Goal: Task Accomplishment & Management: Manage account settings

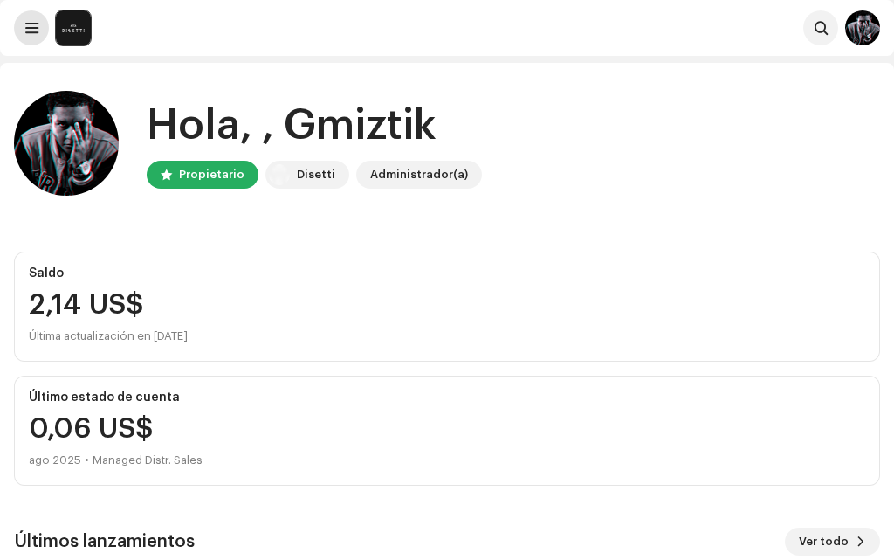
click at [36, 25] on span at bounding box center [31, 28] width 13 height 14
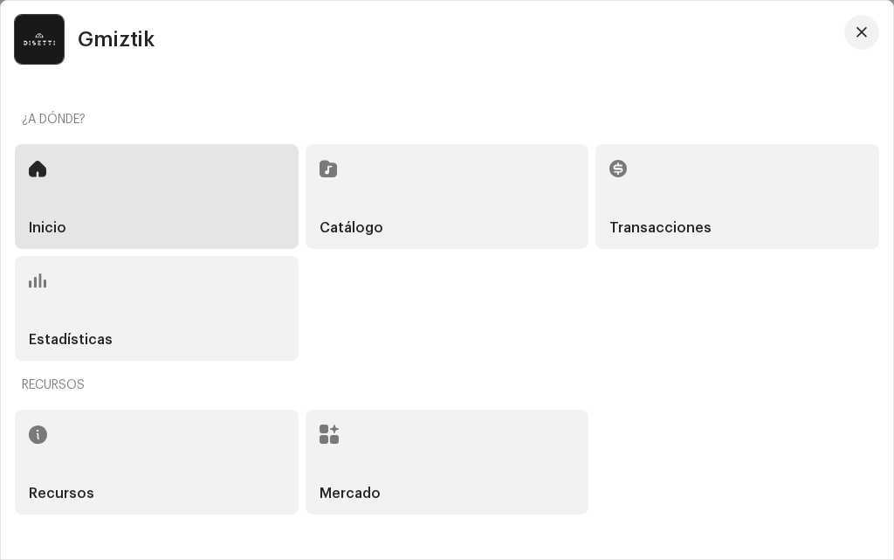
click at [85, 173] on div "Inicio" at bounding box center [157, 196] width 284 height 105
click at [871, 30] on button "button" at bounding box center [861, 32] width 35 height 35
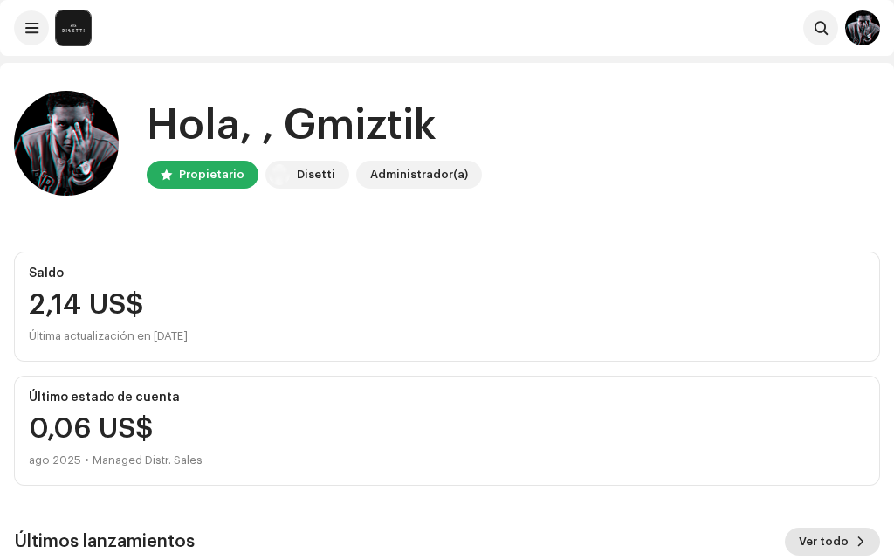
click at [836, 542] on span "Ver todo" at bounding box center [824, 541] width 50 height 35
click at [28, 23] on span at bounding box center [31, 28] width 13 height 14
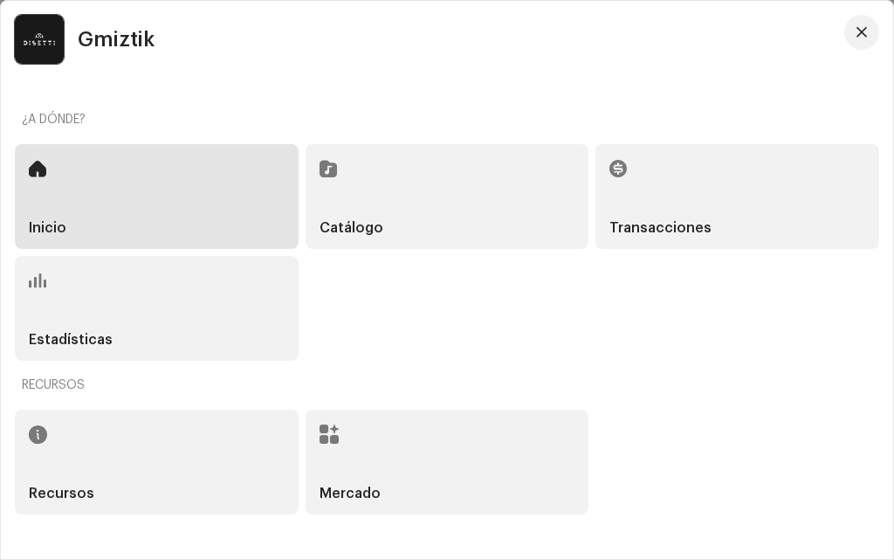
click at [371, 217] on div "Catálogo" at bounding box center [448, 196] width 284 height 105
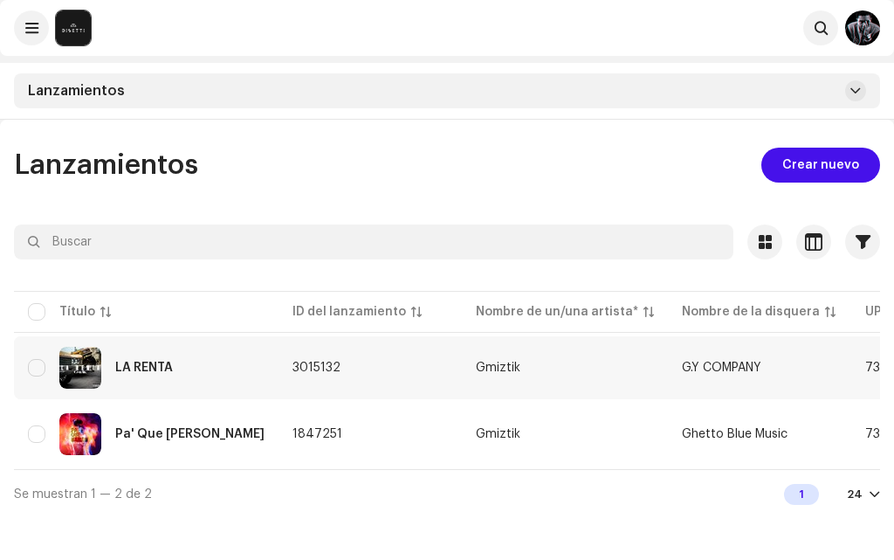
click at [187, 367] on div "LA RENTA" at bounding box center [146, 368] width 237 height 42
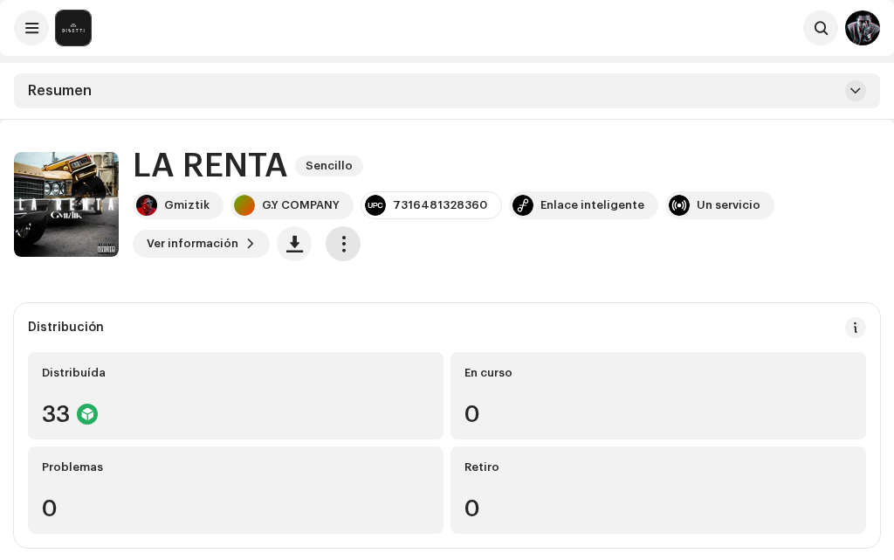
click at [343, 238] on span "button" at bounding box center [343, 244] width 17 height 14
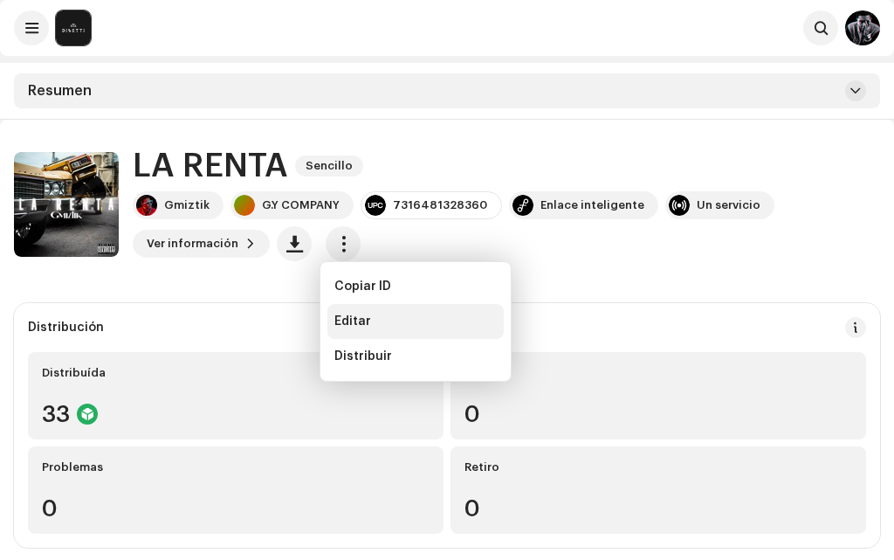
click at [365, 323] on span "Editar" at bounding box center [352, 321] width 37 height 14
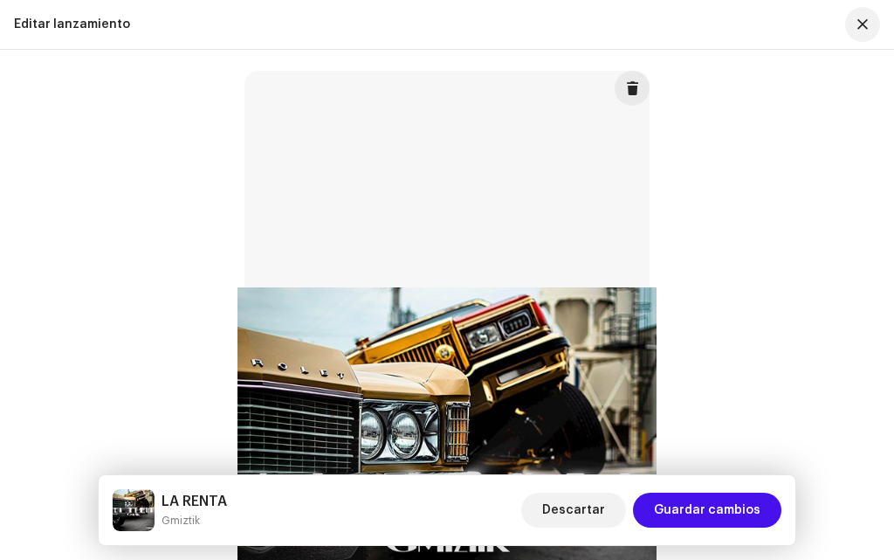
scroll to position [445, 0]
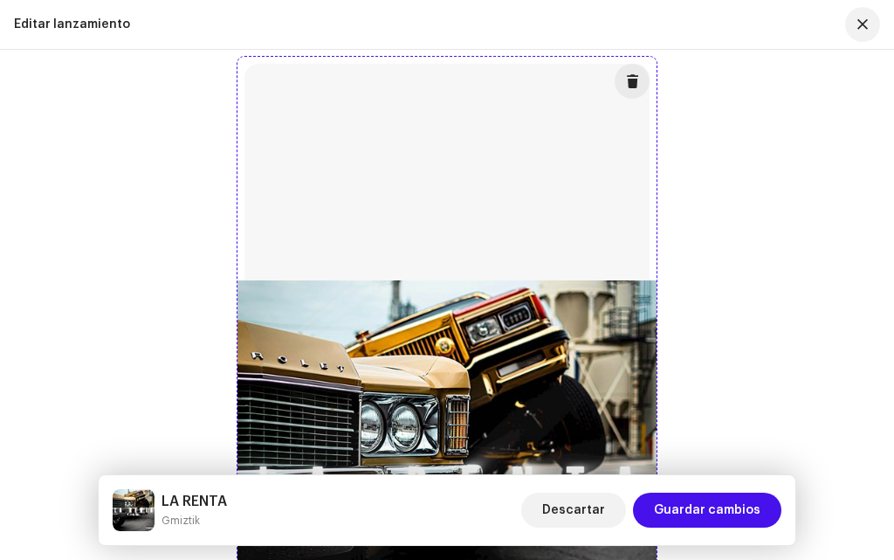
click at [632, 81] on span at bounding box center [632, 81] width 13 height 14
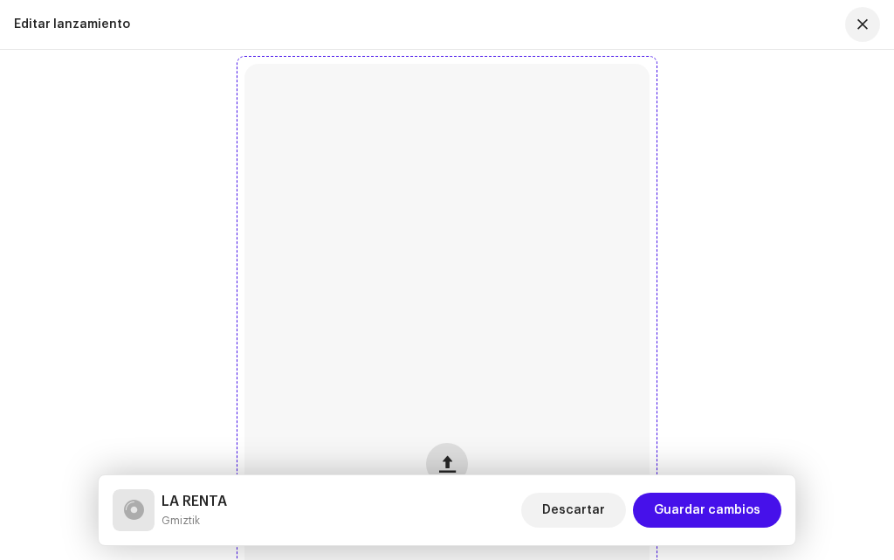
click at [444, 464] on span "button" at bounding box center [447, 464] width 17 height 14
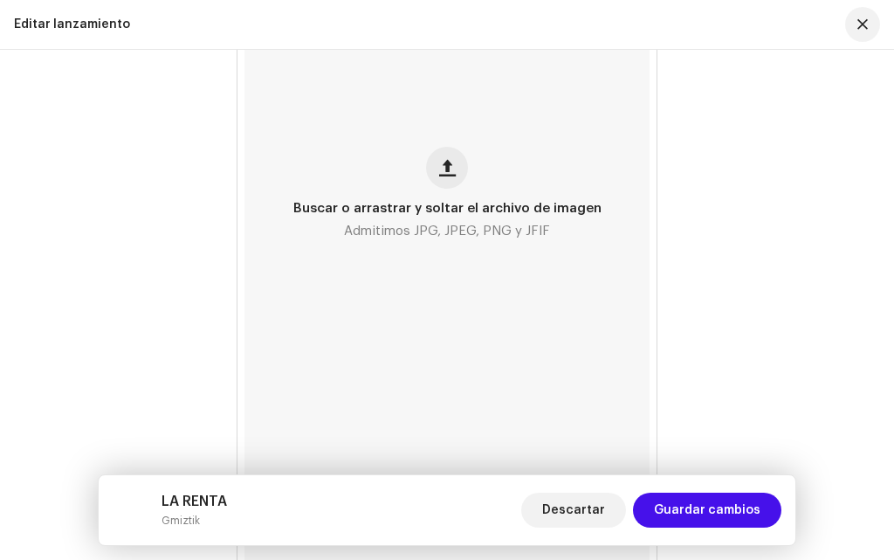
scroll to position [719, 0]
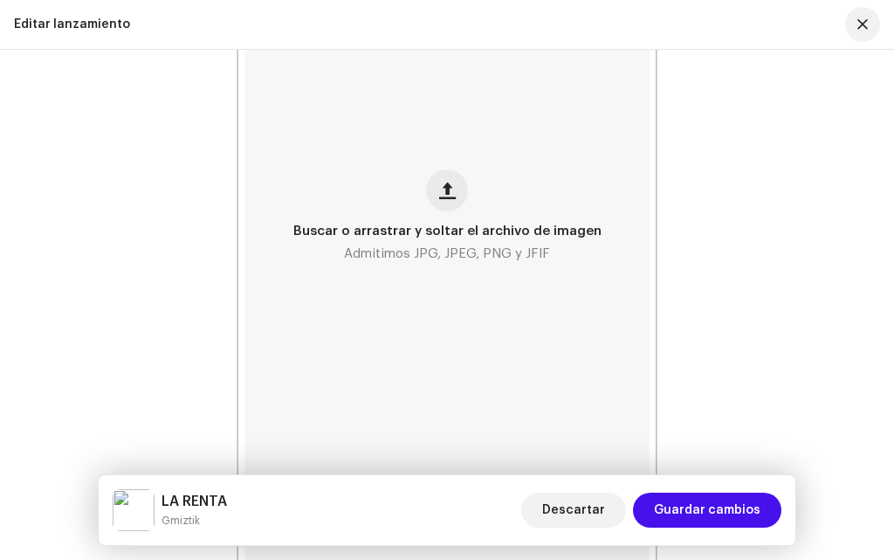
click at [865, 115] on div "Buscar o arrastrar y soltar el archivo de imagen Admitimos JPG, JPEG, PNG y JFI…" at bounding box center [447, 216] width 866 height 866
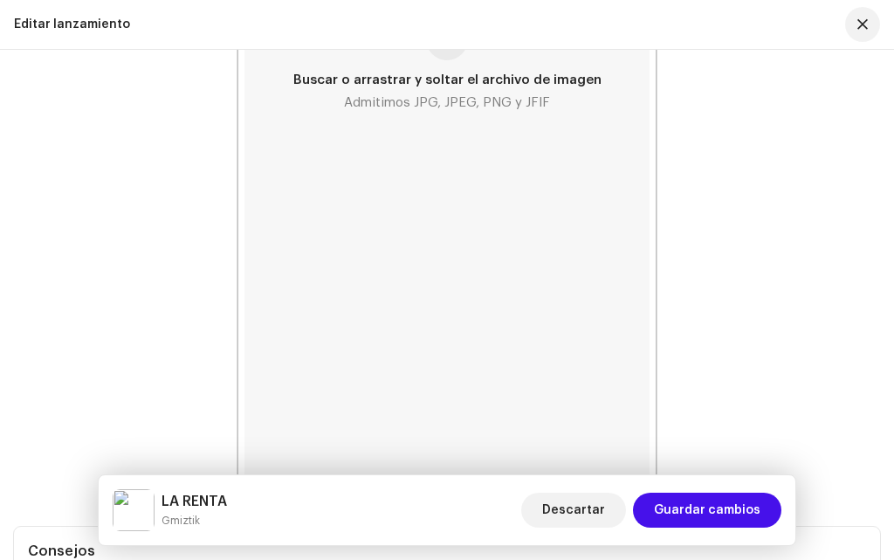
scroll to position [902, 0]
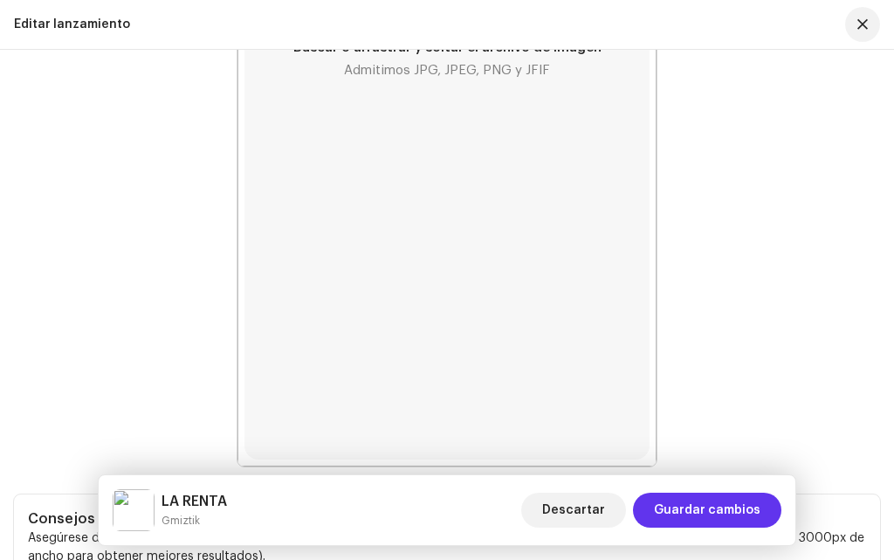
click at [701, 513] on span "Guardar cambios" at bounding box center [707, 510] width 107 height 35
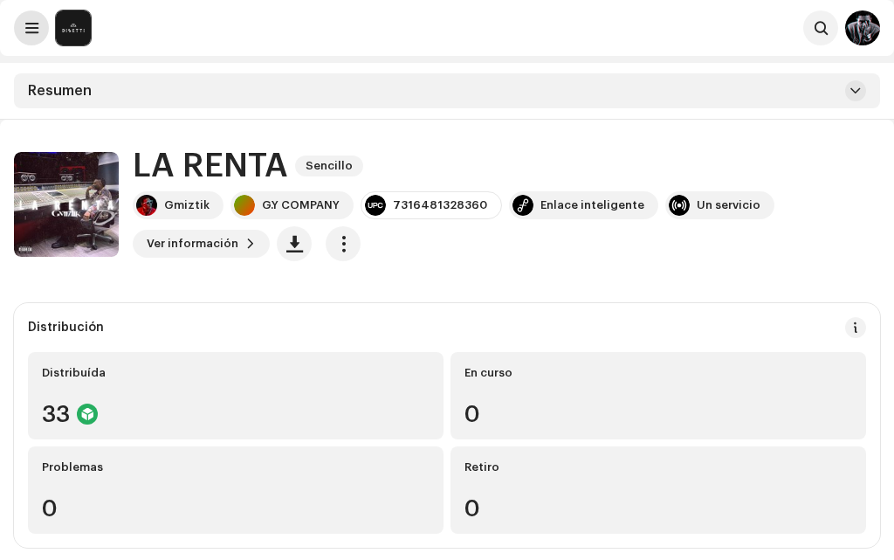
click at [34, 27] on span at bounding box center [31, 28] width 13 height 14
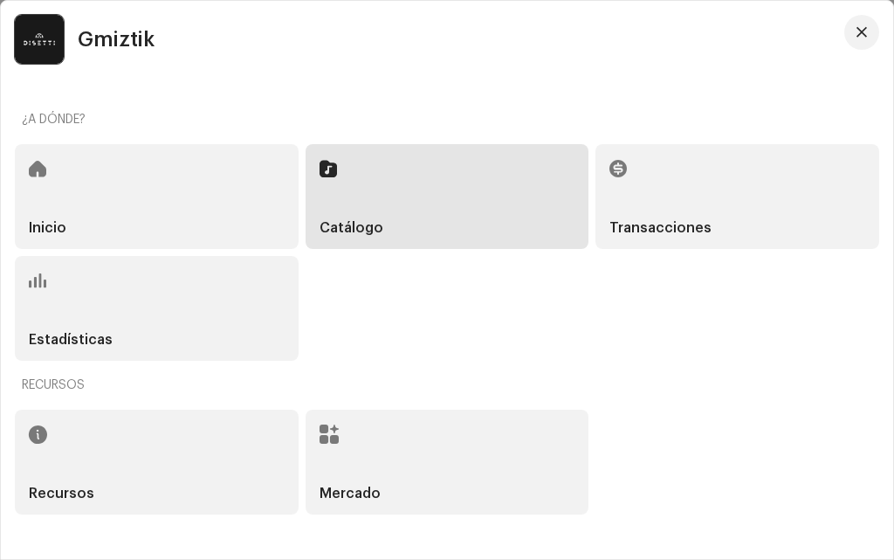
click at [385, 201] on div "Catálogo" at bounding box center [448, 196] width 284 height 105
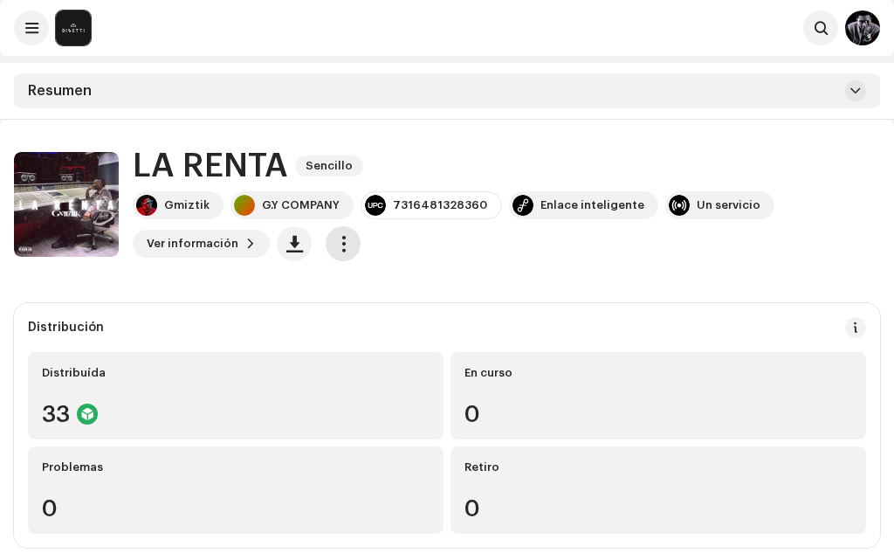
click at [341, 248] on span "button" at bounding box center [343, 244] width 17 height 14
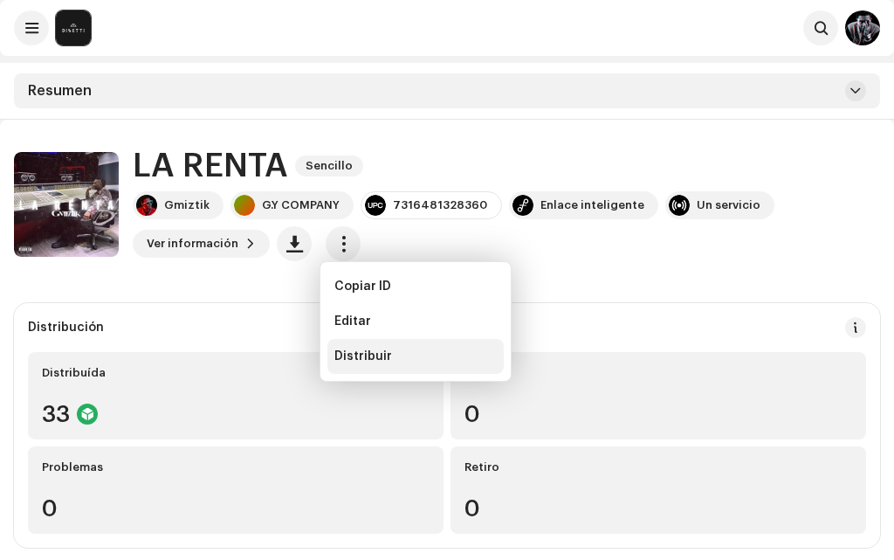
click at [369, 357] on span "Distribuir" at bounding box center [363, 356] width 58 height 14
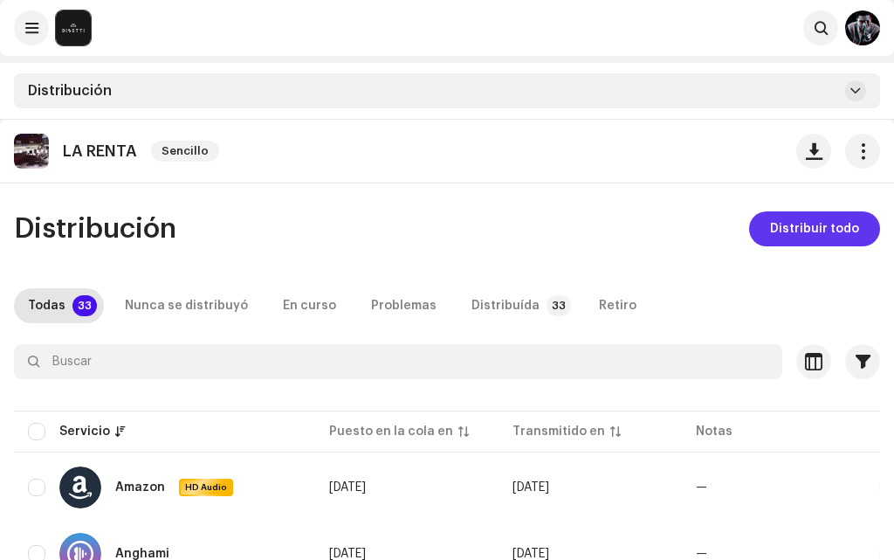
click at [789, 222] on span "Distribuir todo" at bounding box center [814, 228] width 89 height 35
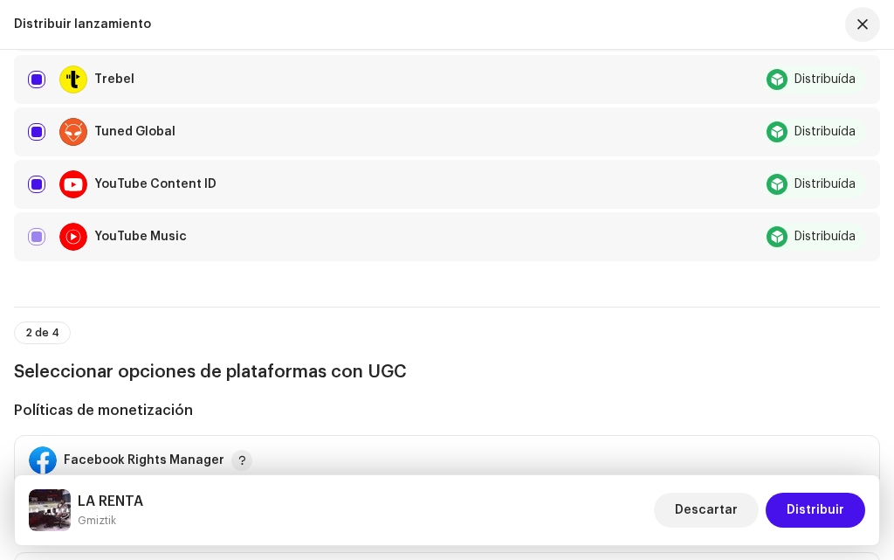
scroll to position [1850, 0]
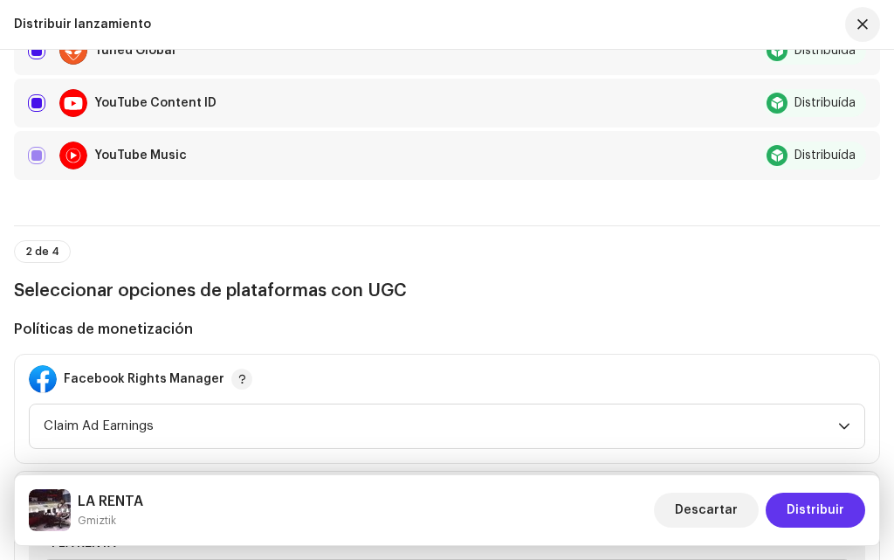
click at [795, 513] on span "Distribuir" at bounding box center [816, 510] width 58 height 35
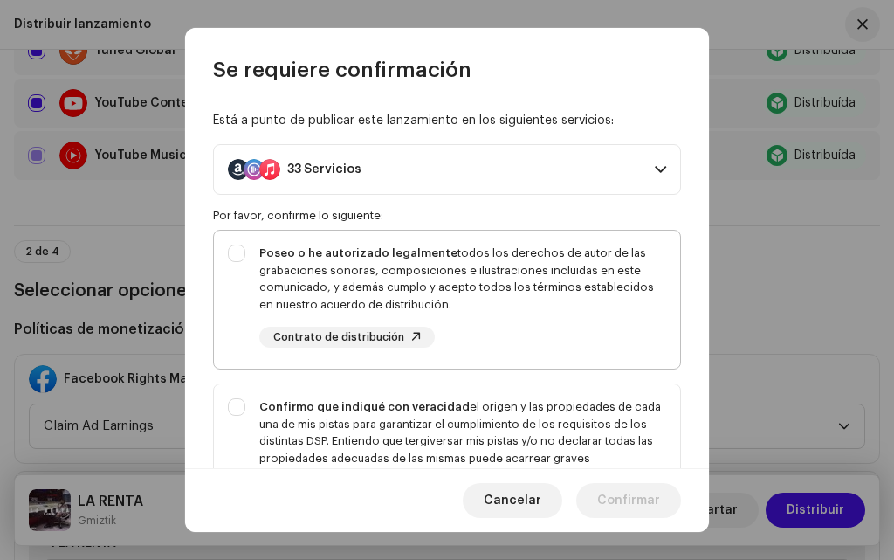
click at [244, 254] on div "Poseo o he autorizado legalmente todos los derechos de autor de las grabaciones…" at bounding box center [447, 296] width 466 height 131
checkbox input "true"
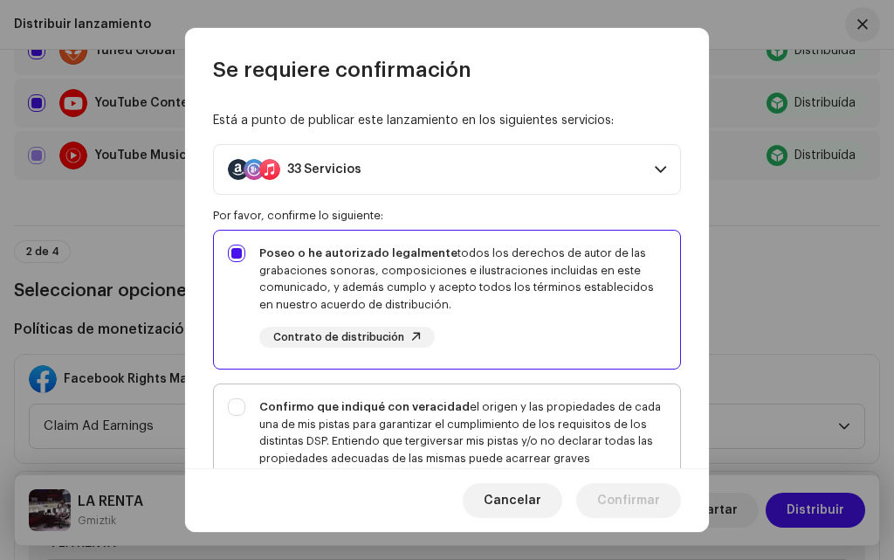
click at [238, 405] on div "Confirmo que indiqué con veracidad el origen y las propiedades de cada una de m…" at bounding box center [447, 458] width 466 height 148
checkbox input "true"
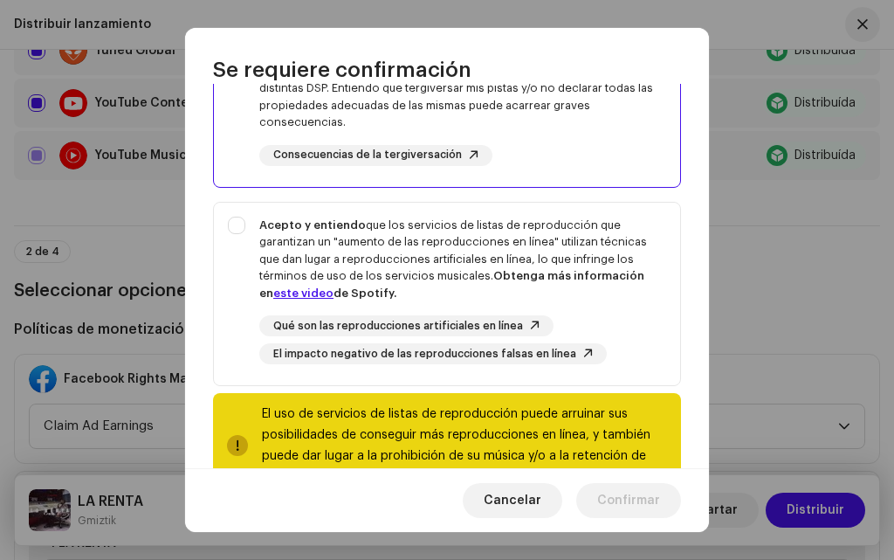
scroll to position [373, 0]
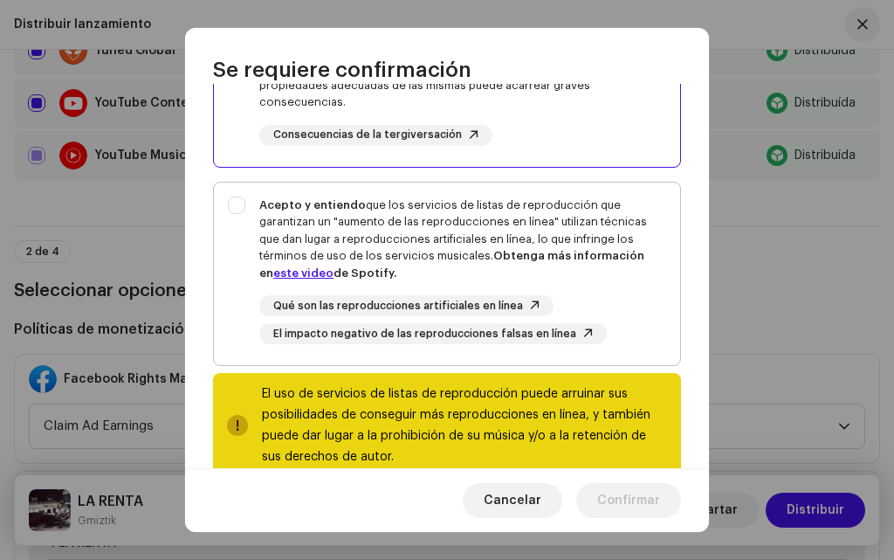
click at [240, 210] on div "Acepto y entiendo que los servicios de listas de reproducción que garantizan un…" at bounding box center [447, 271] width 466 height 176
checkbox input "true"
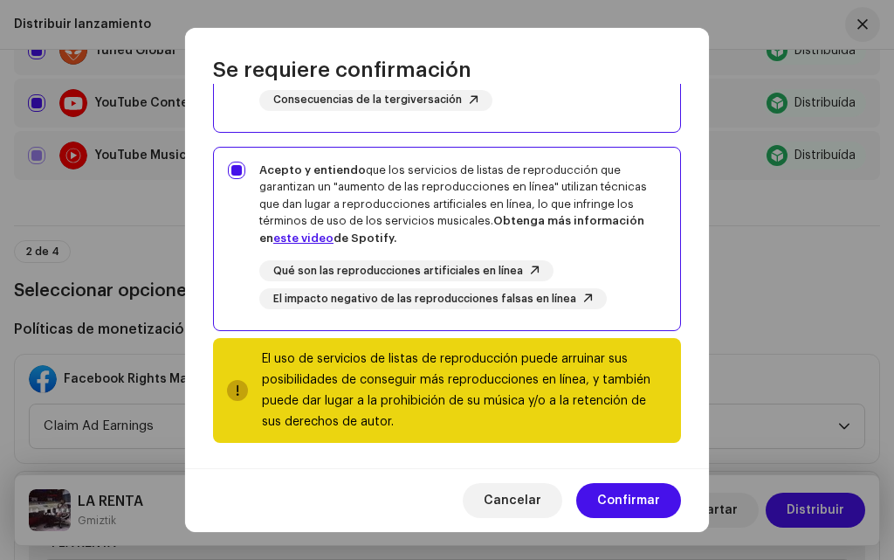
scroll to position [410, 0]
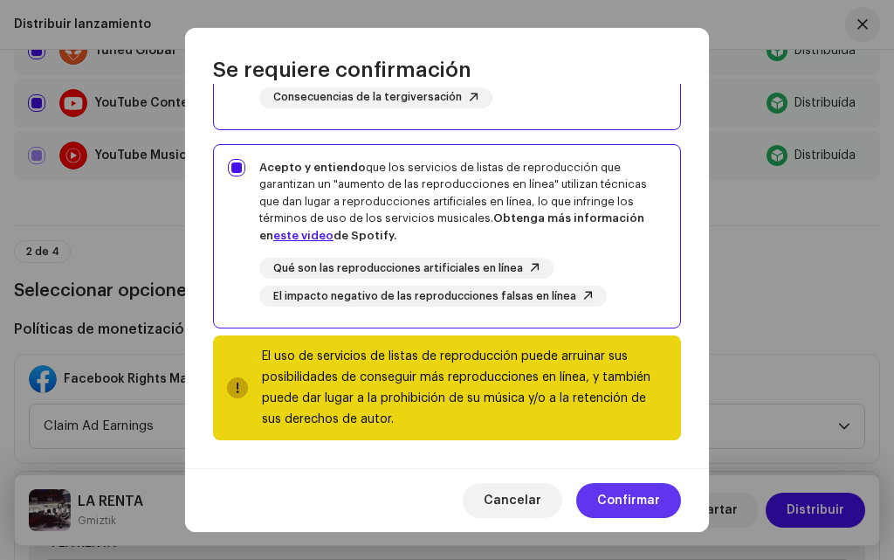
click at [620, 505] on span "Confirmar" at bounding box center [628, 500] width 63 height 35
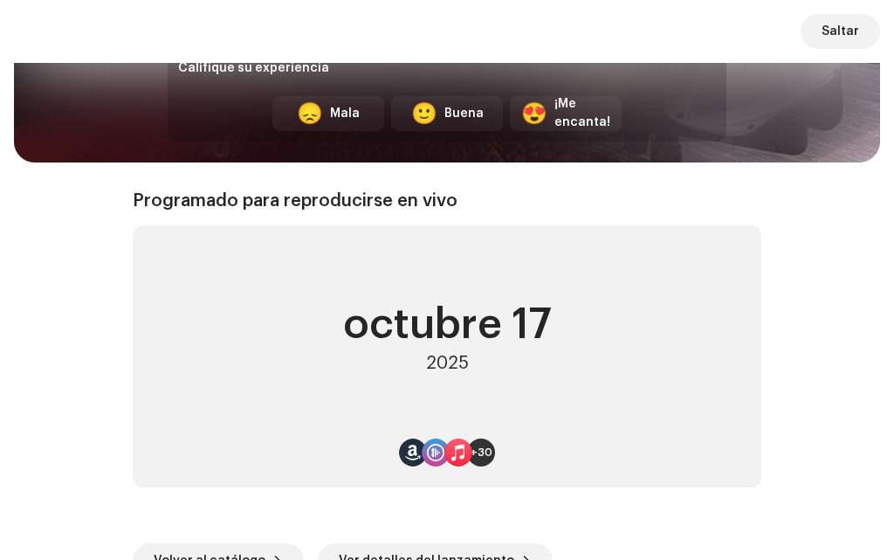
scroll to position [366, 0]
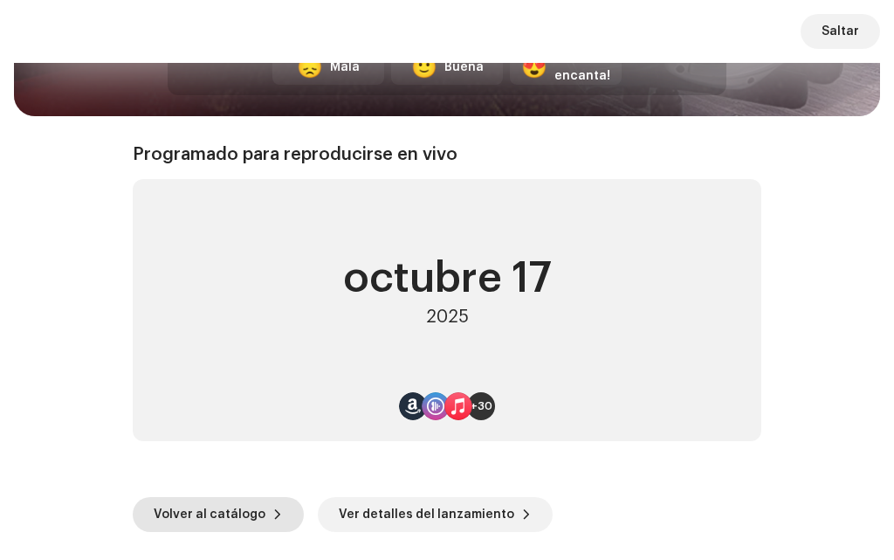
click at [224, 519] on span "Volver al catálogo" at bounding box center [210, 514] width 112 height 35
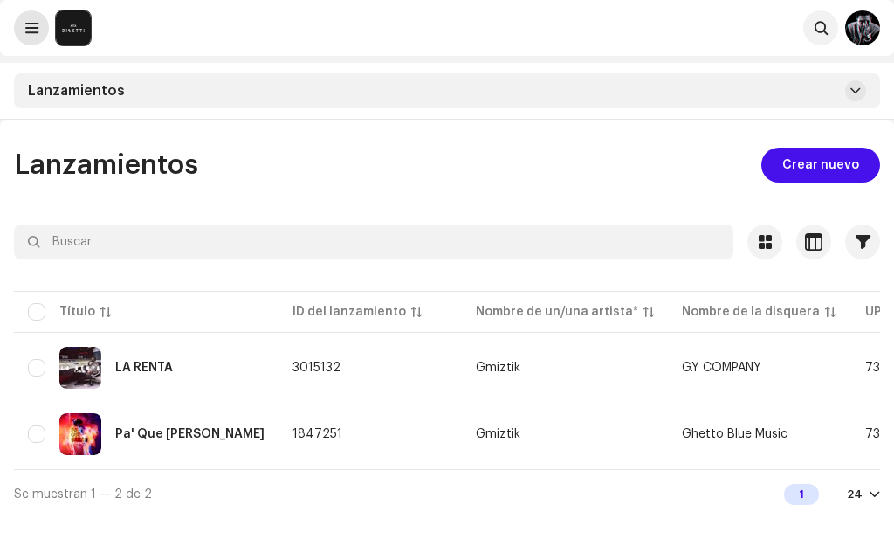
click at [36, 31] on span at bounding box center [31, 28] width 13 height 14
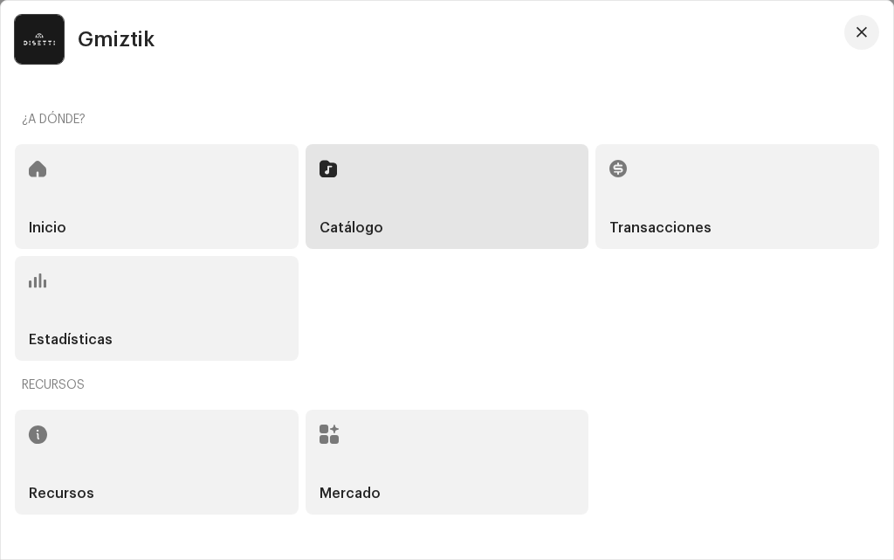
click at [140, 218] on div "Inicio" at bounding box center [157, 196] width 284 height 105
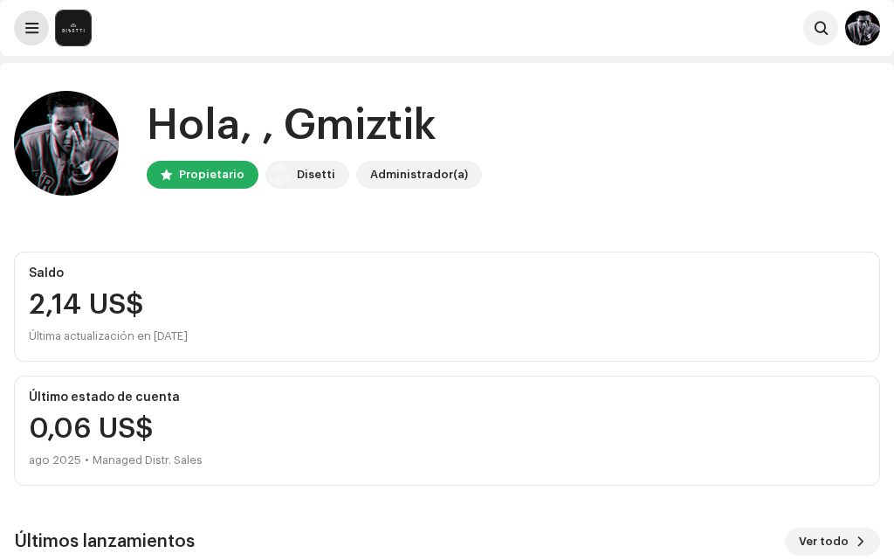
click at [39, 29] on button at bounding box center [31, 27] width 35 height 35
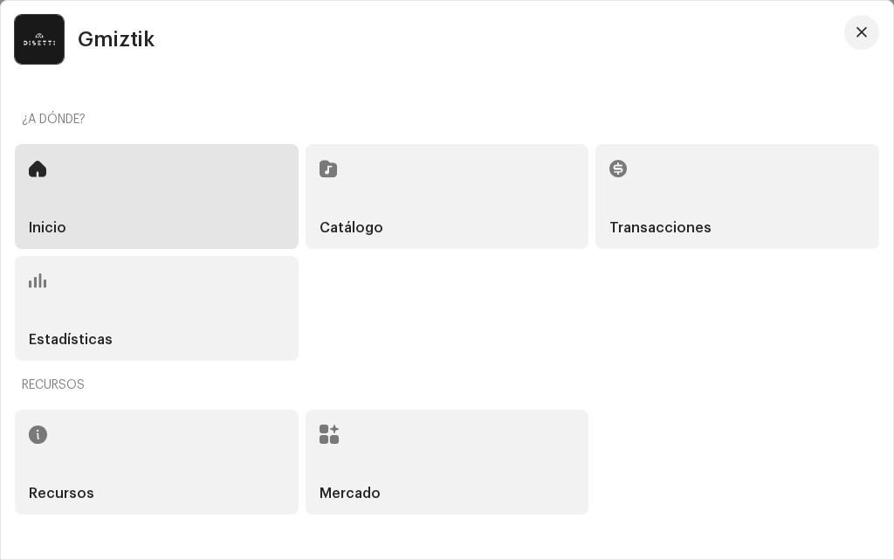
click at [446, 220] on div "Catálogo" at bounding box center [448, 196] width 284 height 105
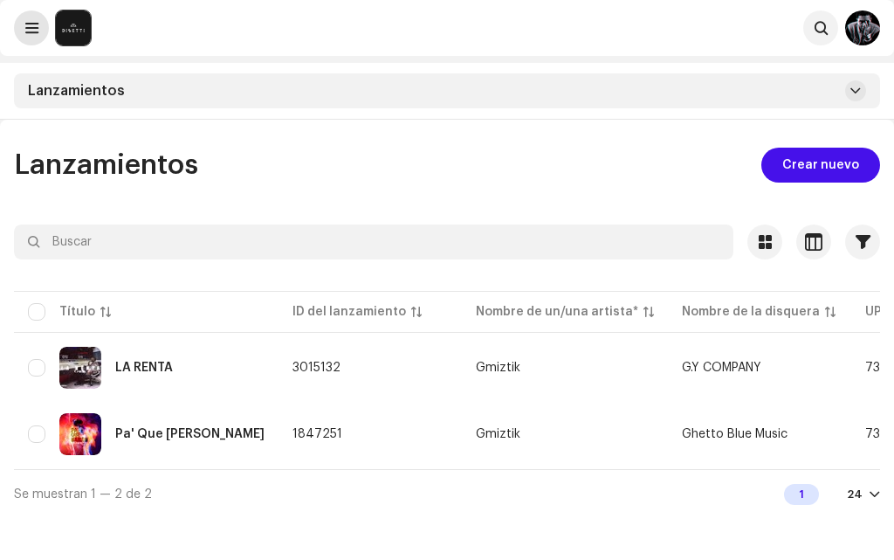
click at [28, 33] on span at bounding box center [31, 28] width 13 height 14
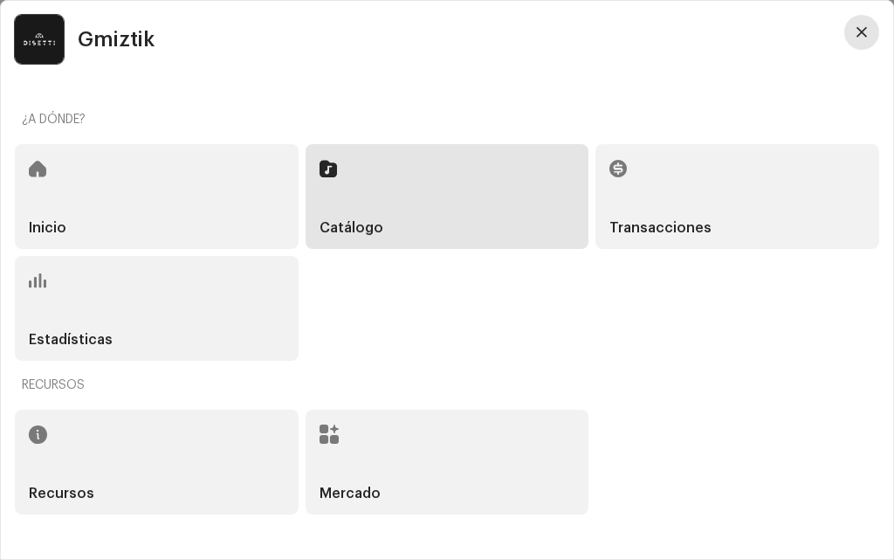
click at [865, 35] on span "button" at bounding box center [862, 32] width 10 height 14
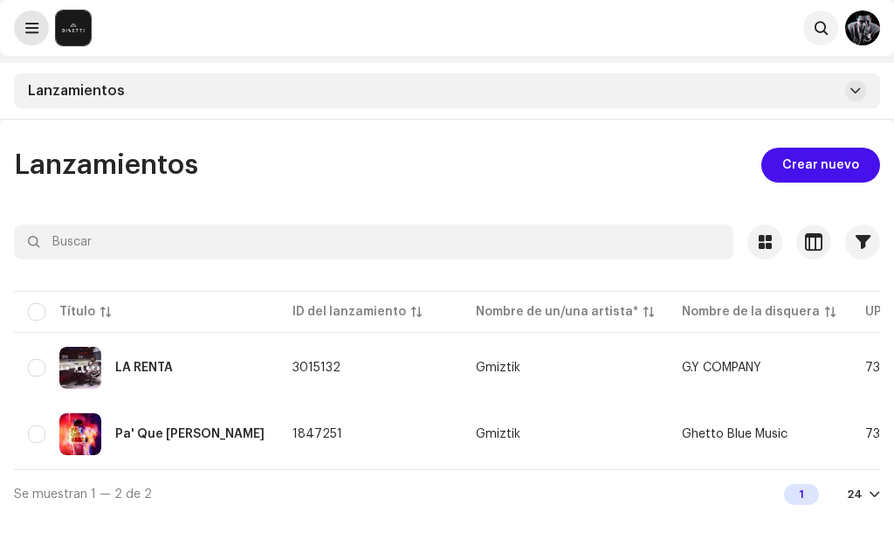
click at [38, 22] on span at bounding box center [31, 28] width 13 height 14
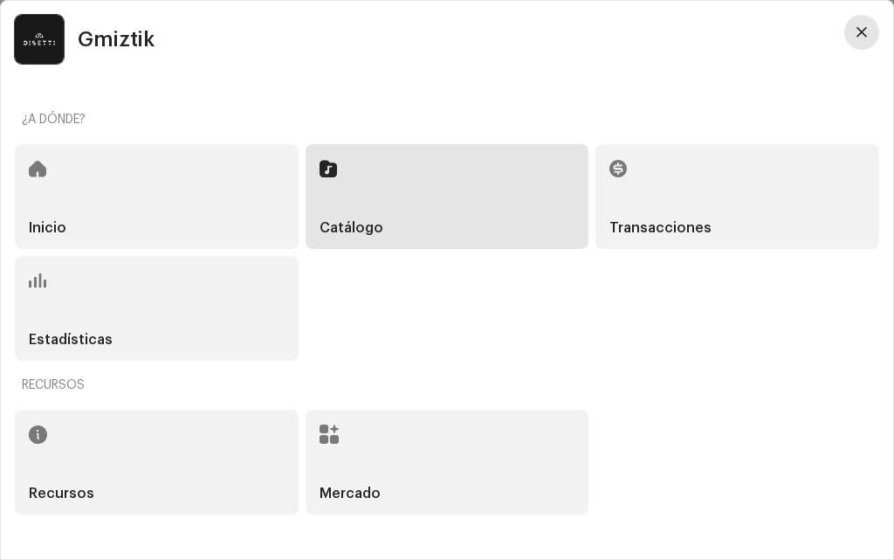
click at [869, 25] on button "button" at bounding box center [861, 32] width 35 height 35
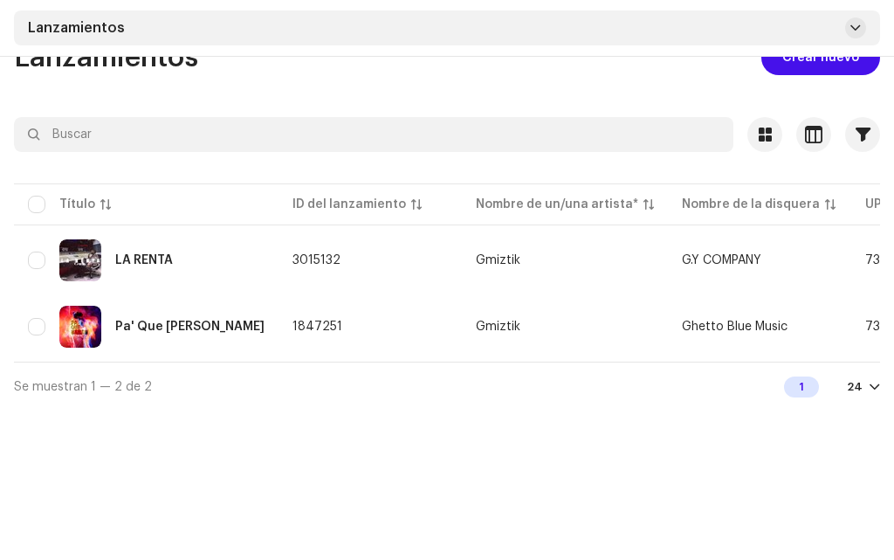
scroll to position [120, 0]
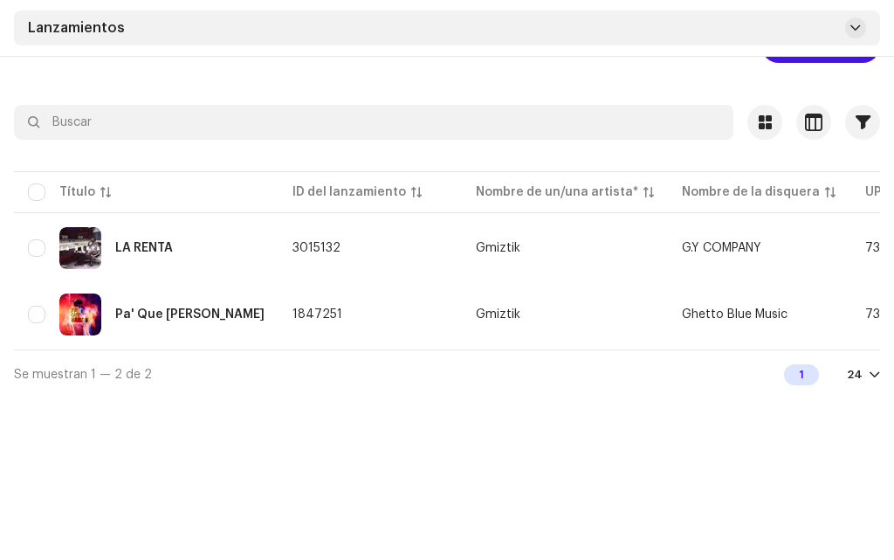
click at [866, 22] on div "Lanzamientos" at bounding box center [447, 27] width 866 height 35
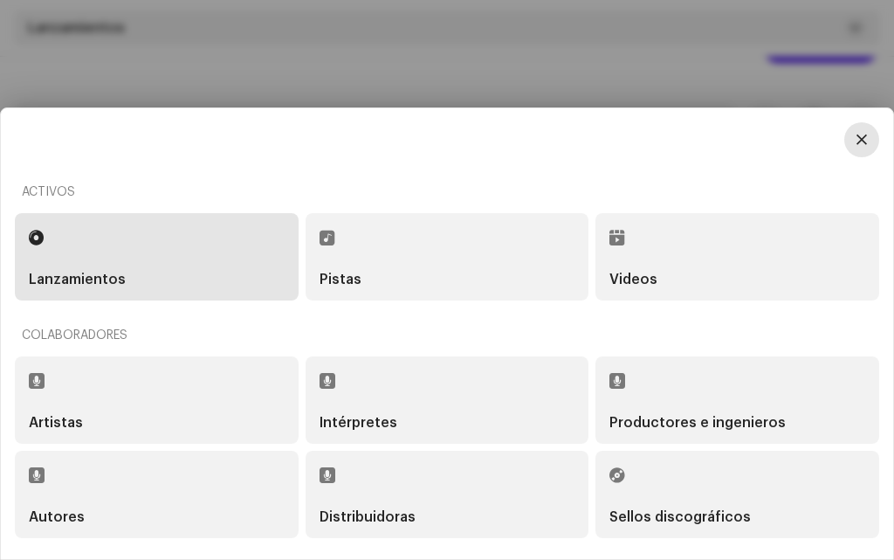
click at [858, 134] on span "button" at bounding box center [862, 140] width 10 height 14
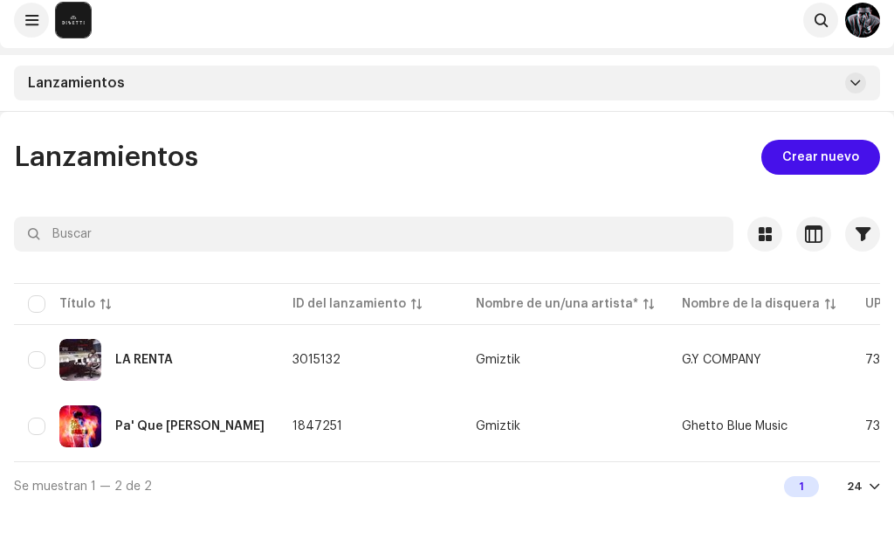
scroll to position [0, 0]
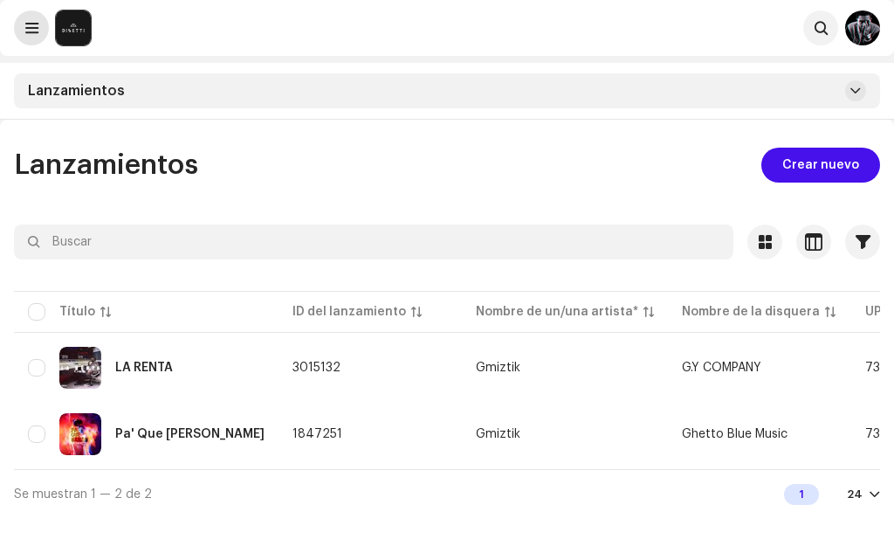
click at [32, 24] on span at bounding box center [31, 28] width 13 height 14
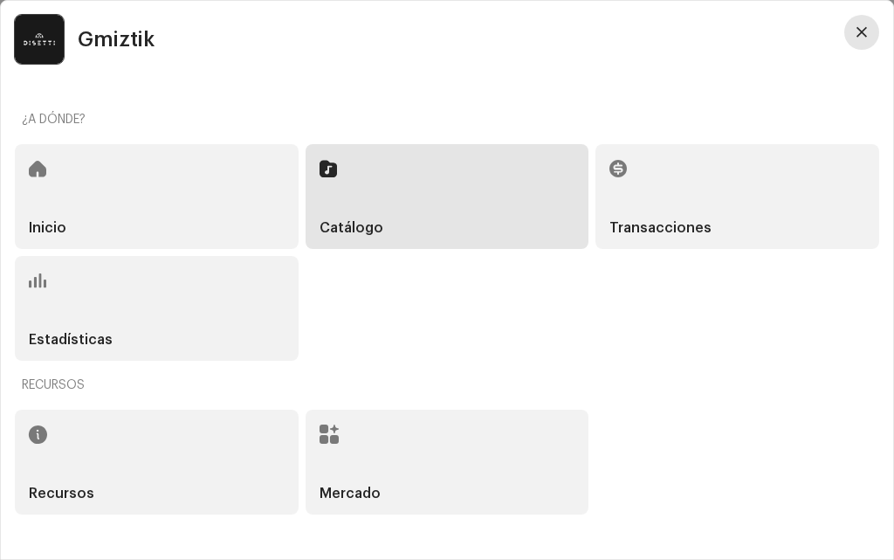
click at [863, 31] on span "button" at bounding box center [862, 32] width 10 height 14
